Goal: Information Seeking & Learning: Learn about a topic

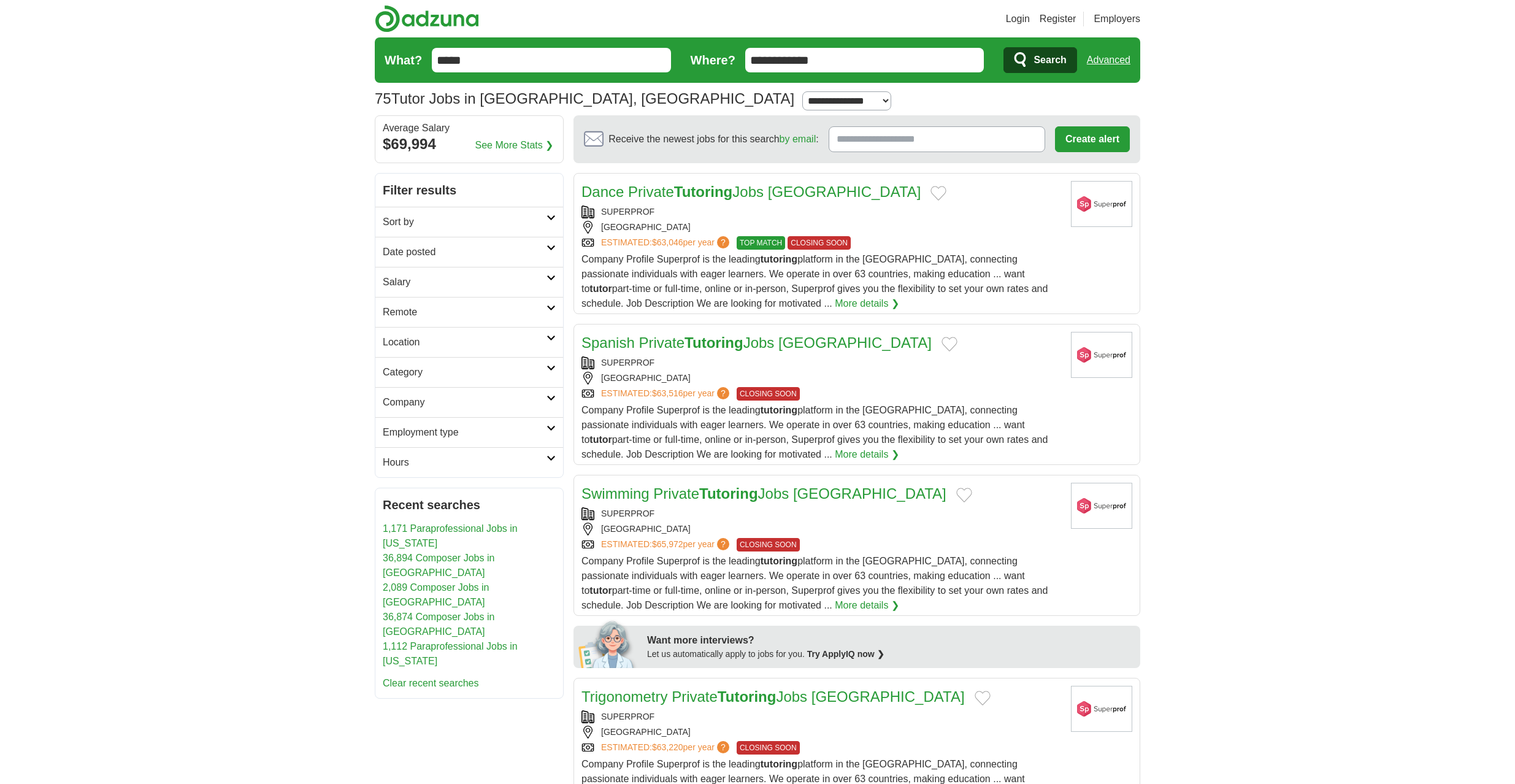
click at [957, 144] on input "Receive the newest jobs for this search by email :" at bounding box center [937, 139] width 216 height 26
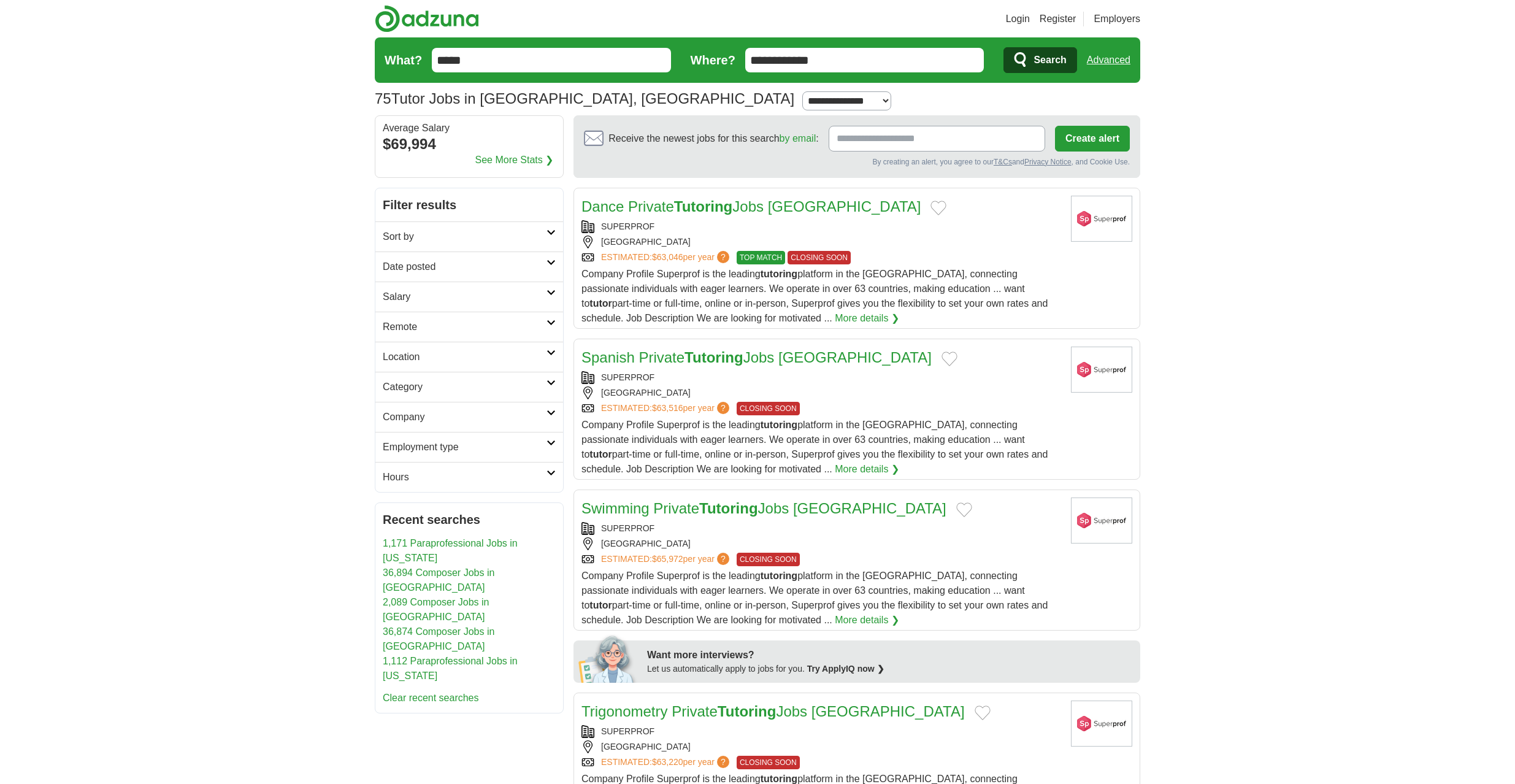
drag, startPoint x: 828, startPoint y: 169, endPoint x: 855, endPoint y: 168, distance: 27.0
click at [829, 169] on section "Receive the newest jobs for this search by email : Create alert By creating an …" at bounding box center [857, 146] width 566 height 63
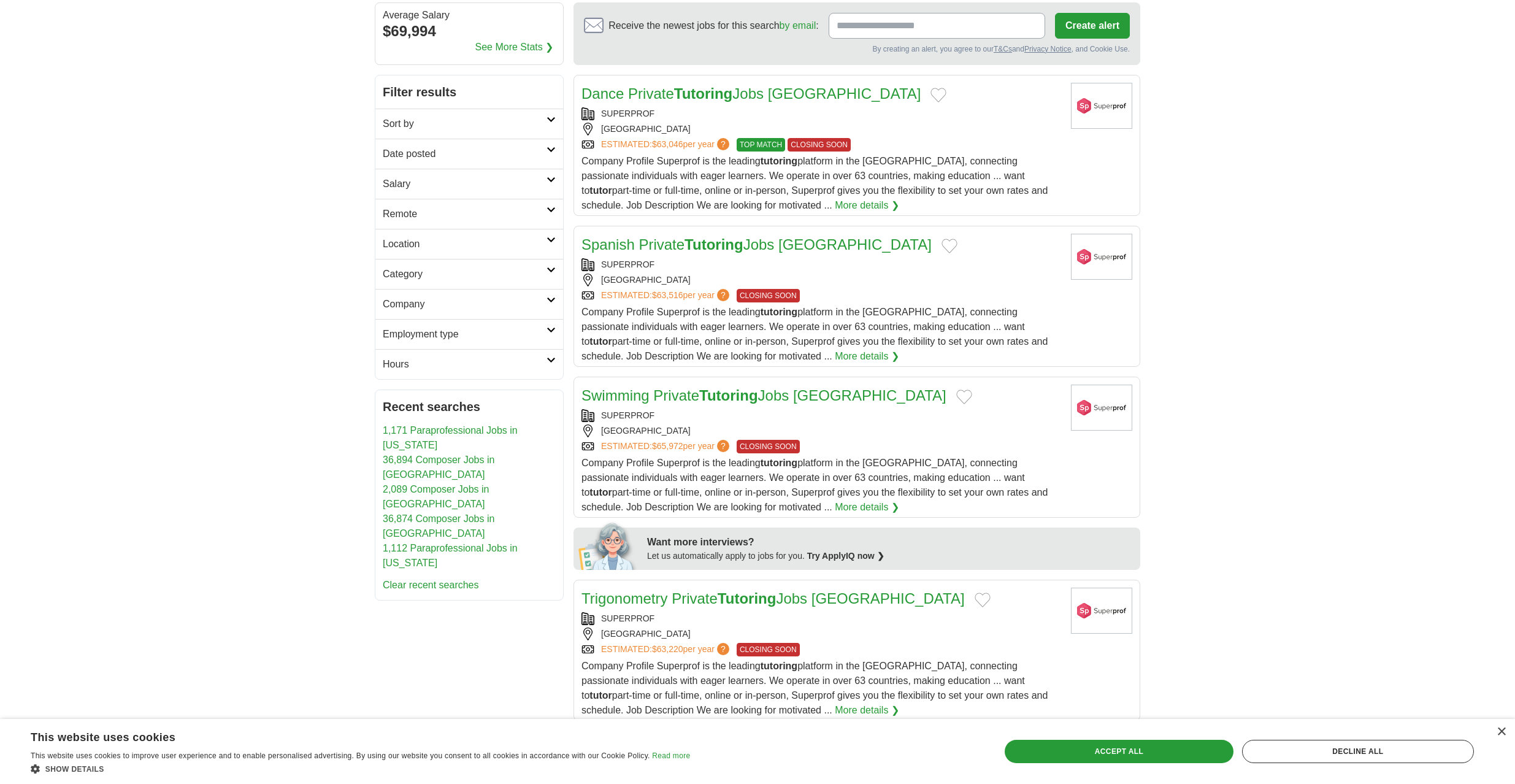
scroll to position [113, 0]
click at [1059, 752] on div "Accept all" at bounding box center [1118, 752] width 229 height 23
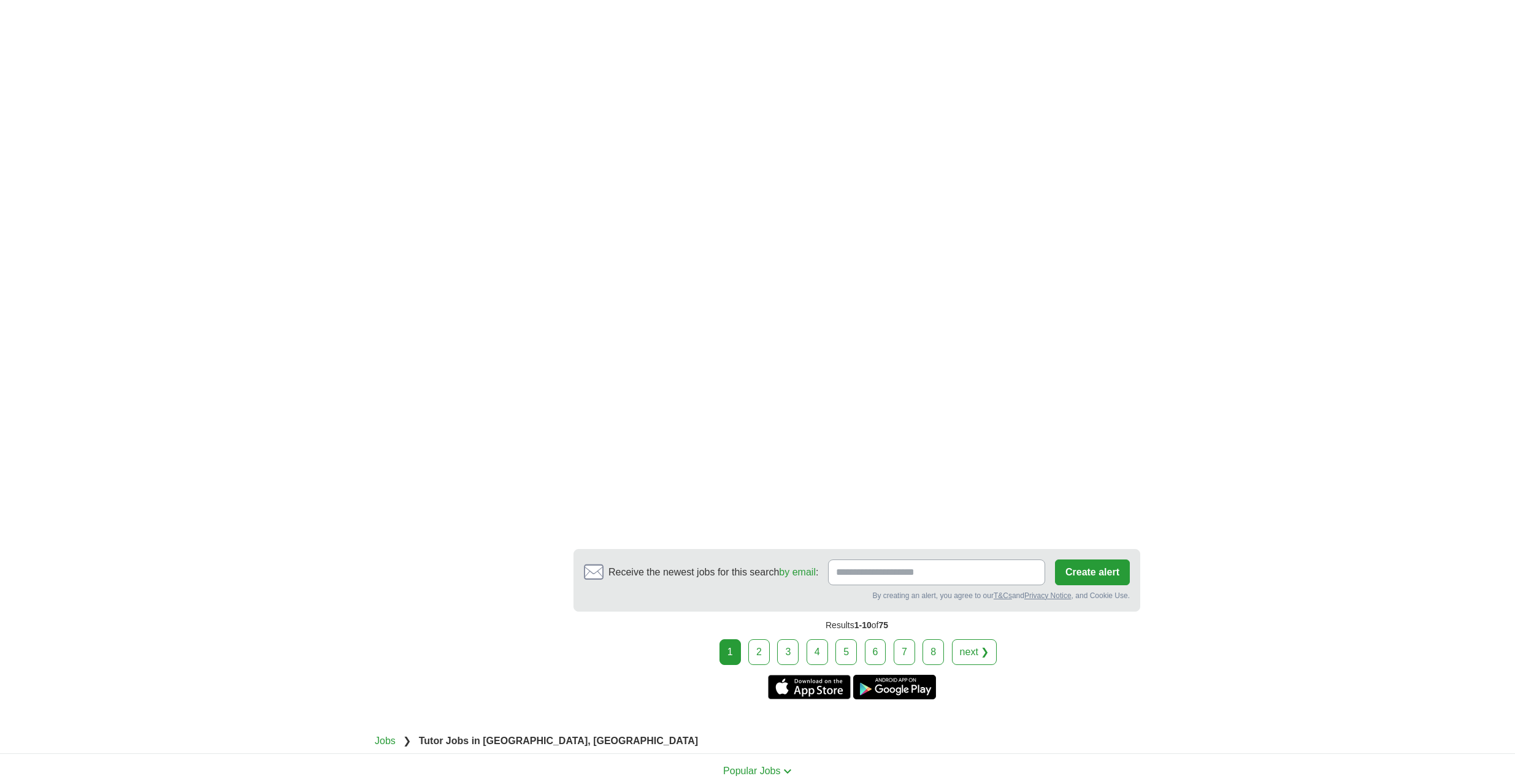
scroll to position [2055, 0]
click at [761, 660] on link "2" at bounding box center [759, 653] width 21 height 26
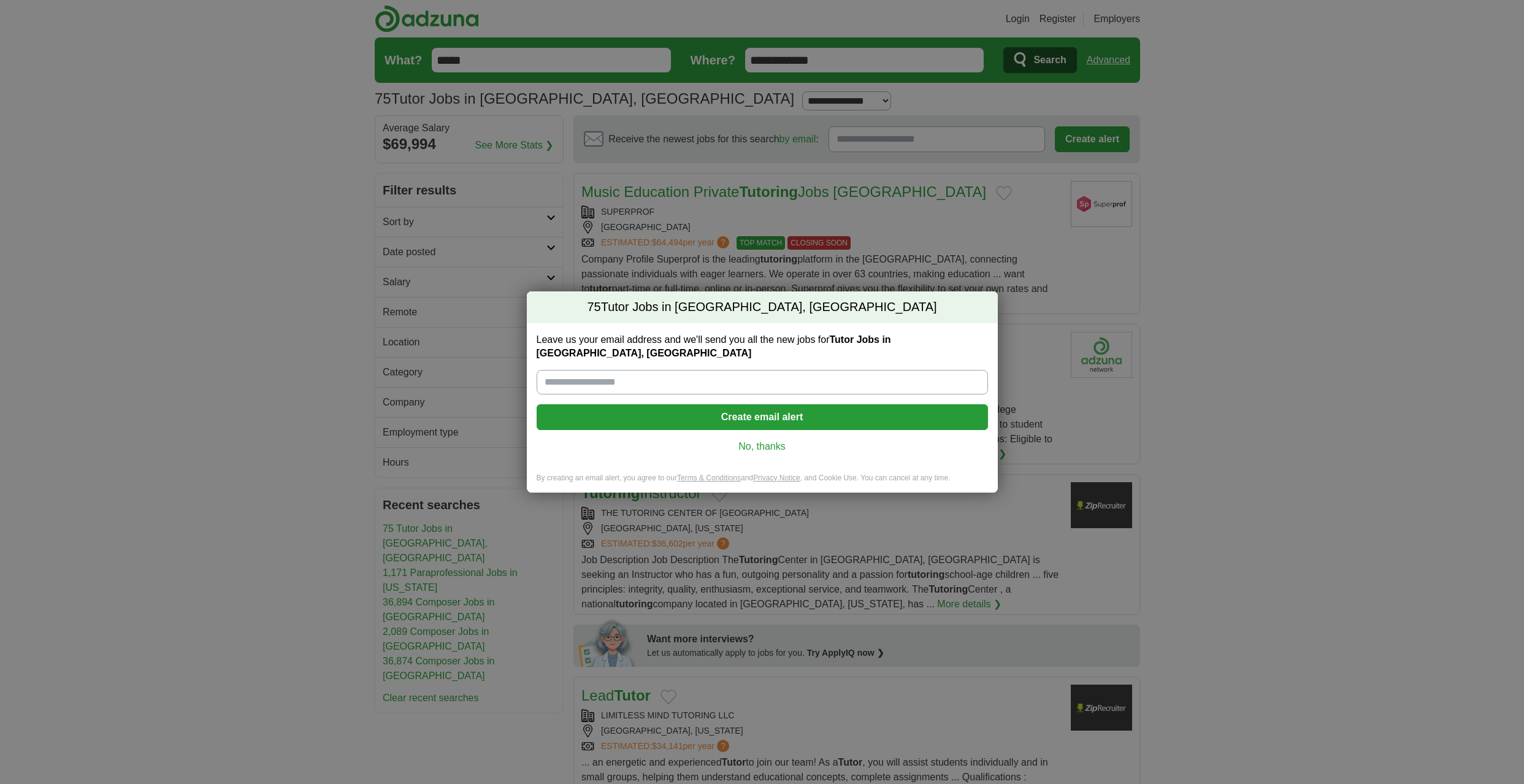
click at [770, 440] on link "No, thanks" at bounding box center [762, 447] width 432 height 14
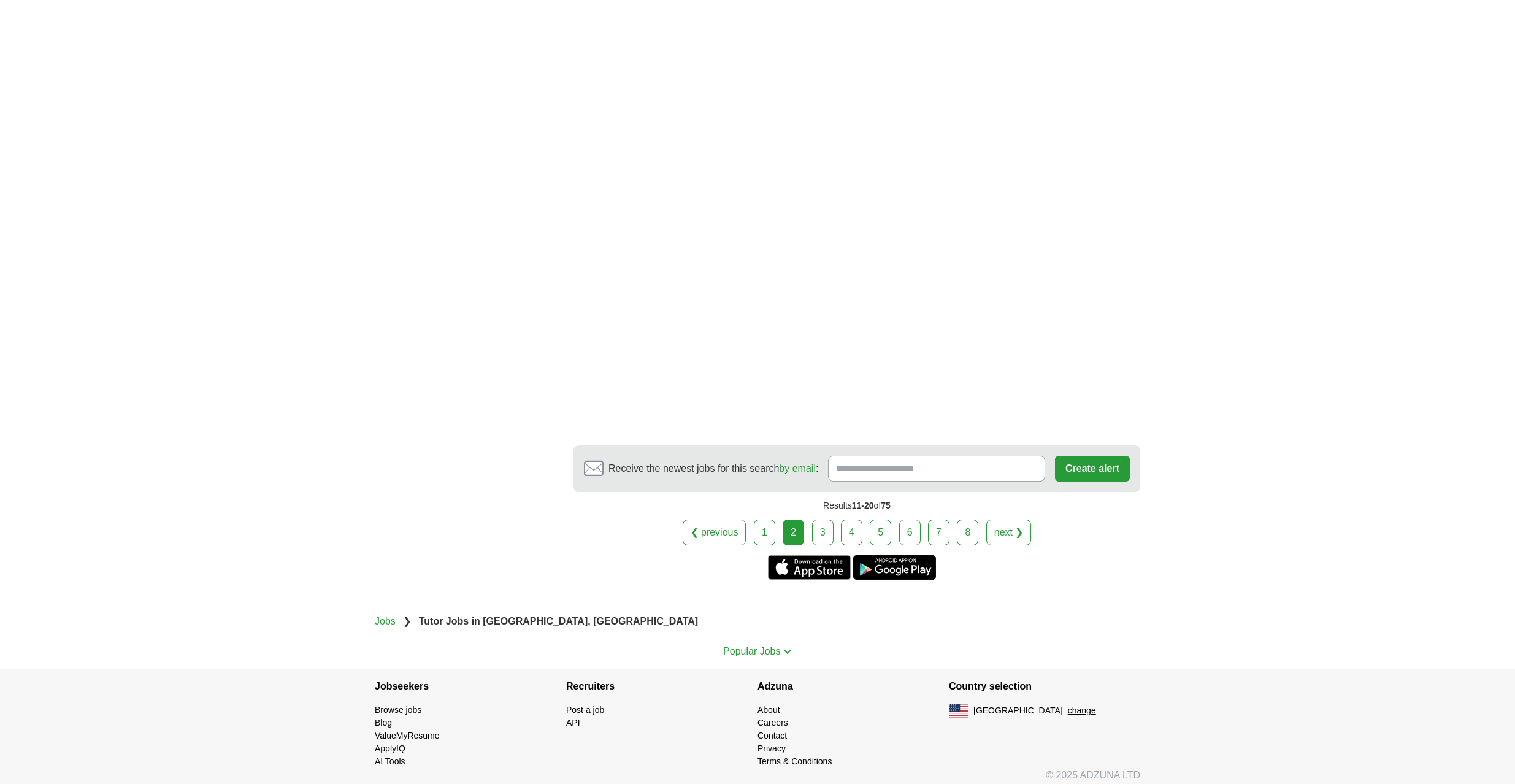
scroll to position [1960, 0]
